Goal: Task Accomplishment & Management: Use online tool/utility

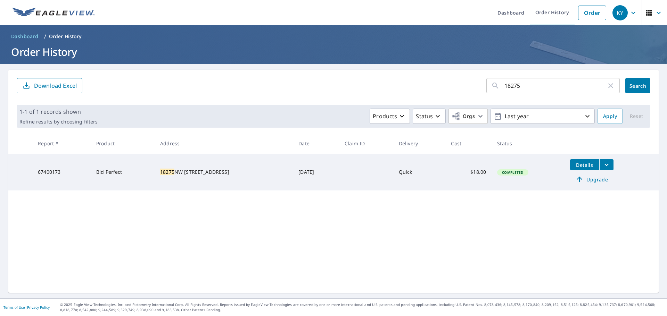
drag, startPoint x: 556, startPoint y: 89, endPoint x: 299, endPoint y: 82, distance: 256.5
click at [299, 82] on form "18275 ​ Search Download Excel" at bounding box center [334, 85] width 634 height 15
type input "1222"
click button "Search" at bounding box center [637, 85] width 25 height 15
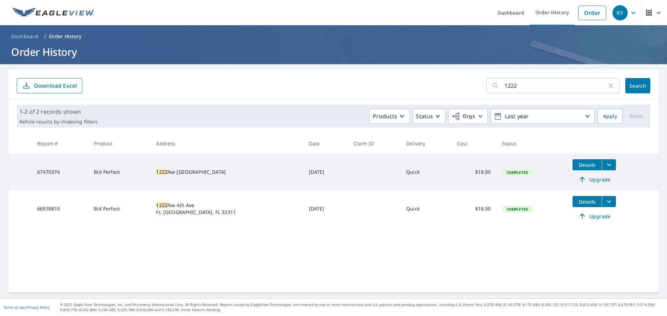
click at [610, 203] on td "Details Upgrade" at bounding box center [613, 209] width 92 height 37
click at [607, 202] on button "filesDropdownBtn-66939810" at bounding box center [609, 201] width 14 height 11
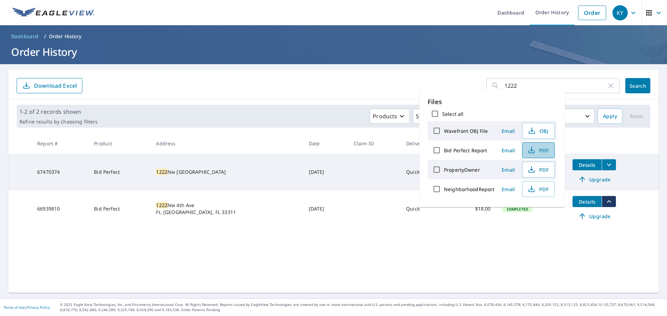
click at [536, 146] on button "PDF" at bounding box center [538, 150] width 33 height 16
